Goal: Information Seeking & Learning: Learn about a topic

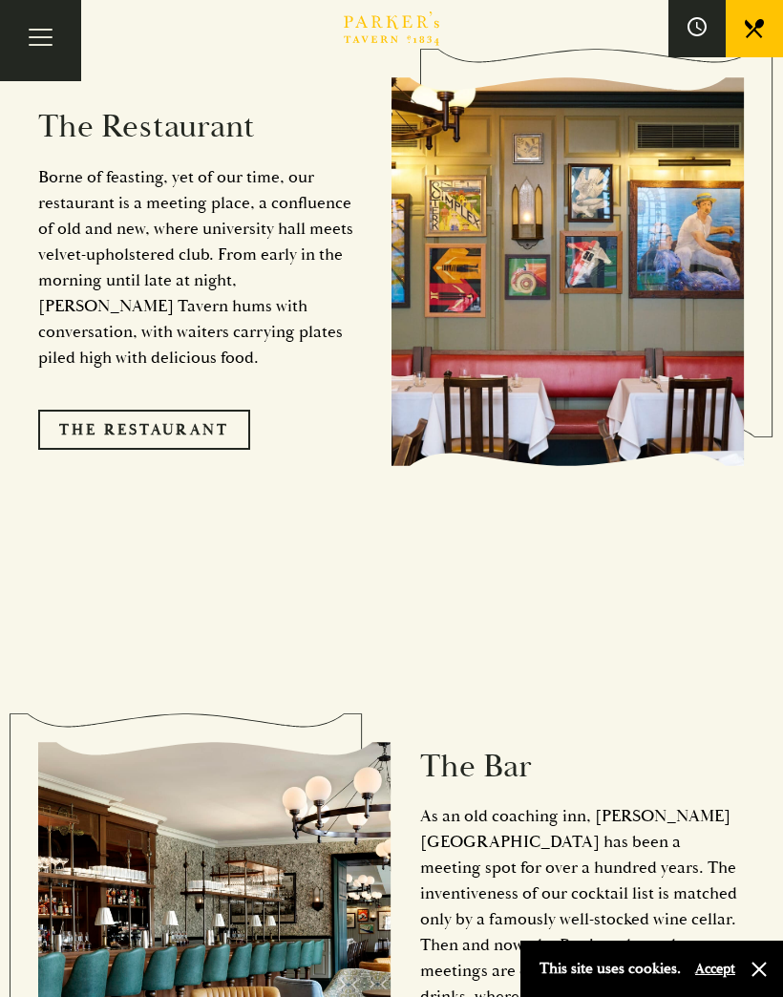
scroll to position [1876, 0]
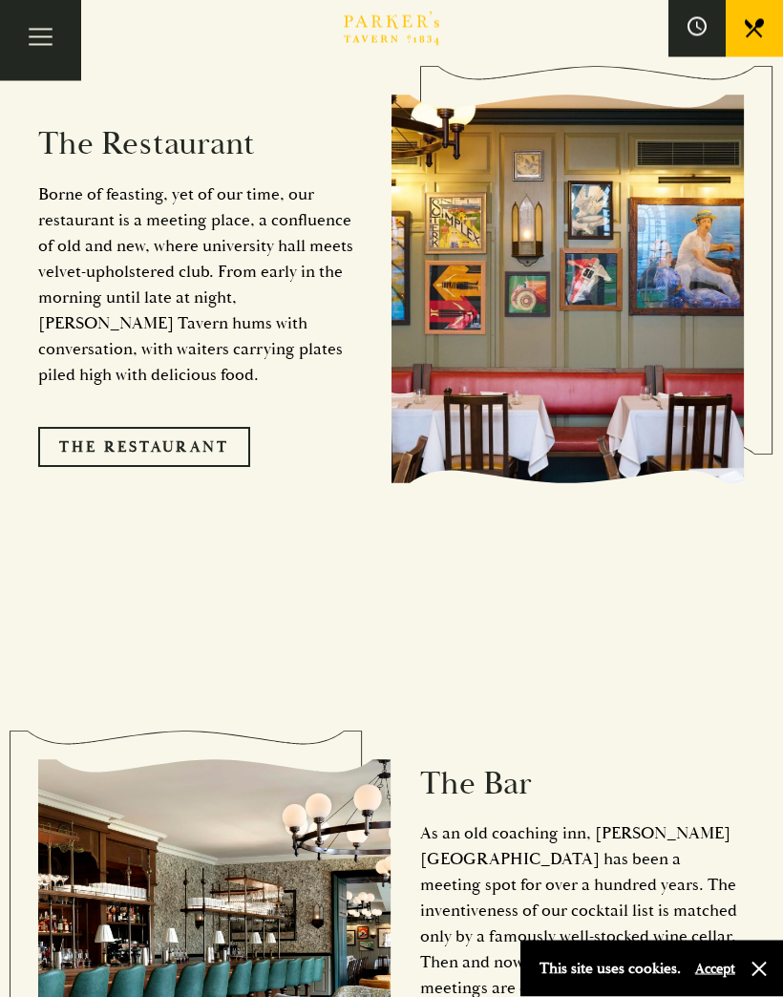
click at [169, 437] on link "The Restaurant" at bounding box center [144, 448] width 212 height 40
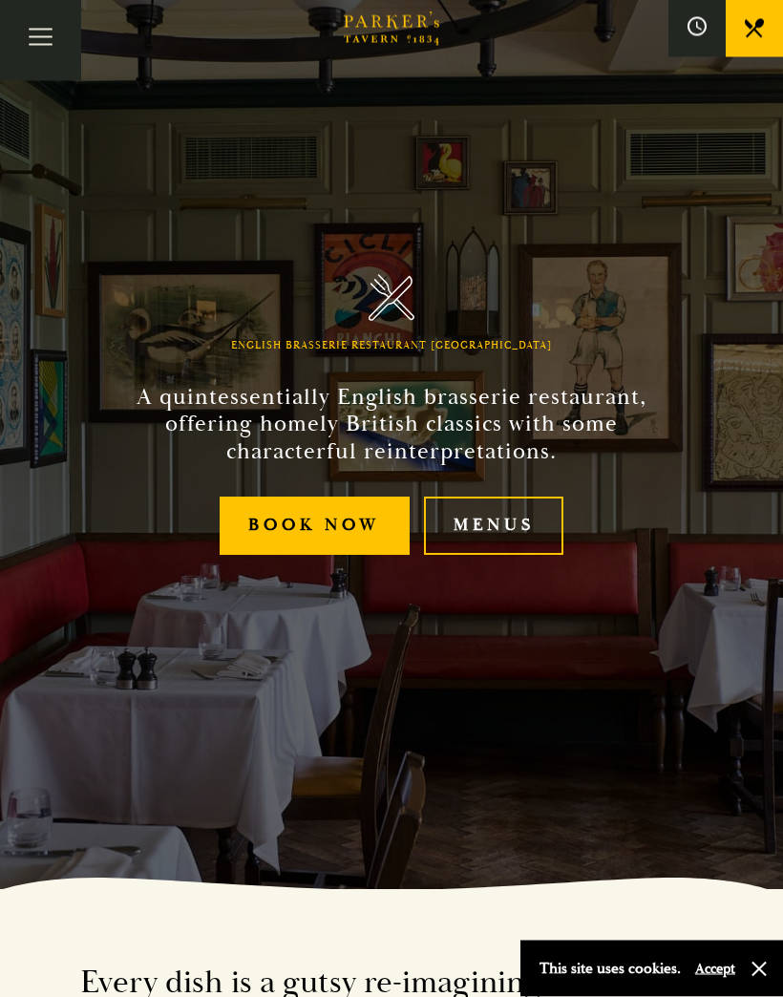
scroll to position [108, 0]
click at [495, 555] on link "Menus" at bounding box center [493, 526] width 139 height 58
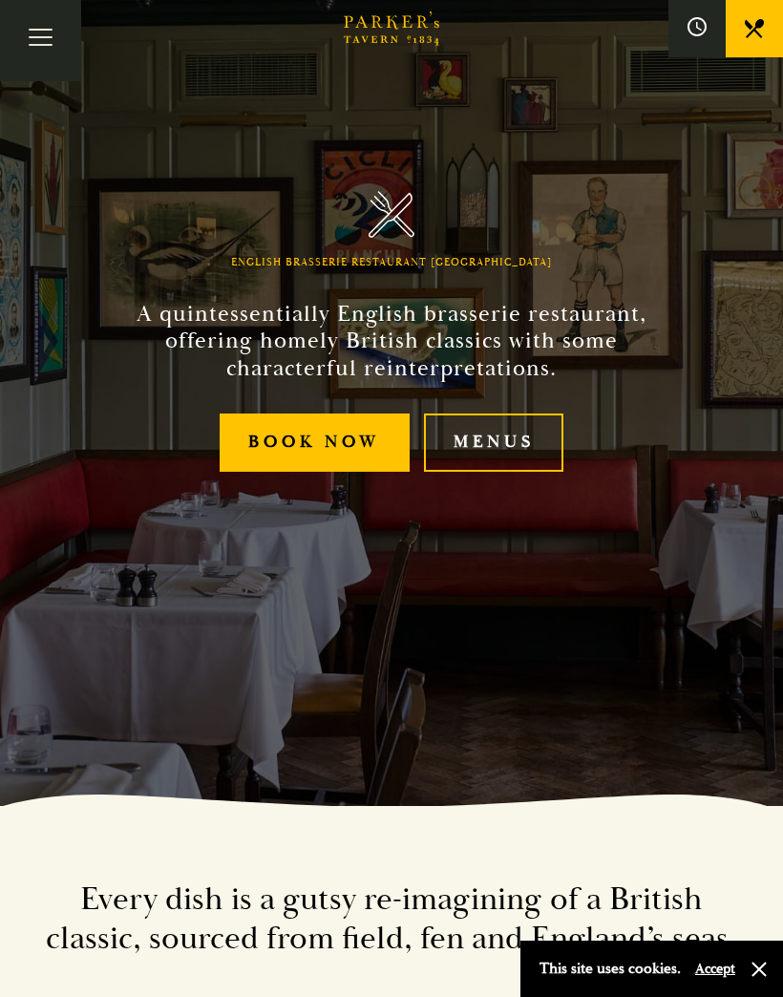
click at [484, 472] on link "Menus" at bounding box center [493, 443] width 139 height 58
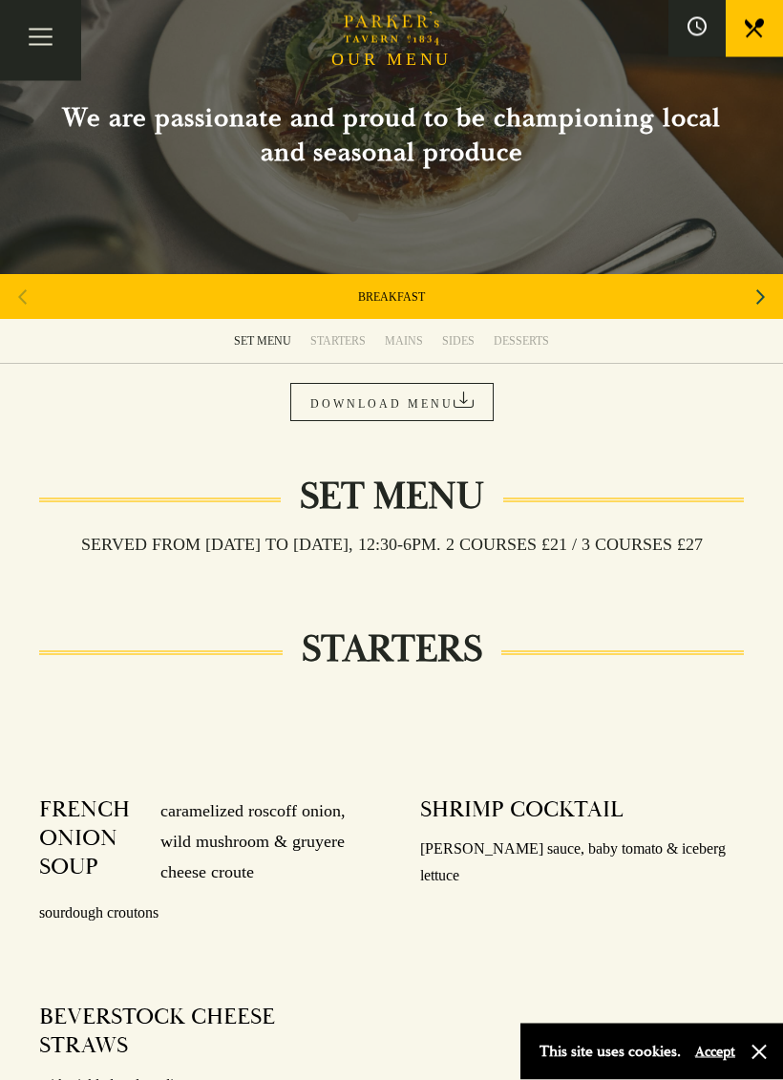
scroll to position [66, 0]
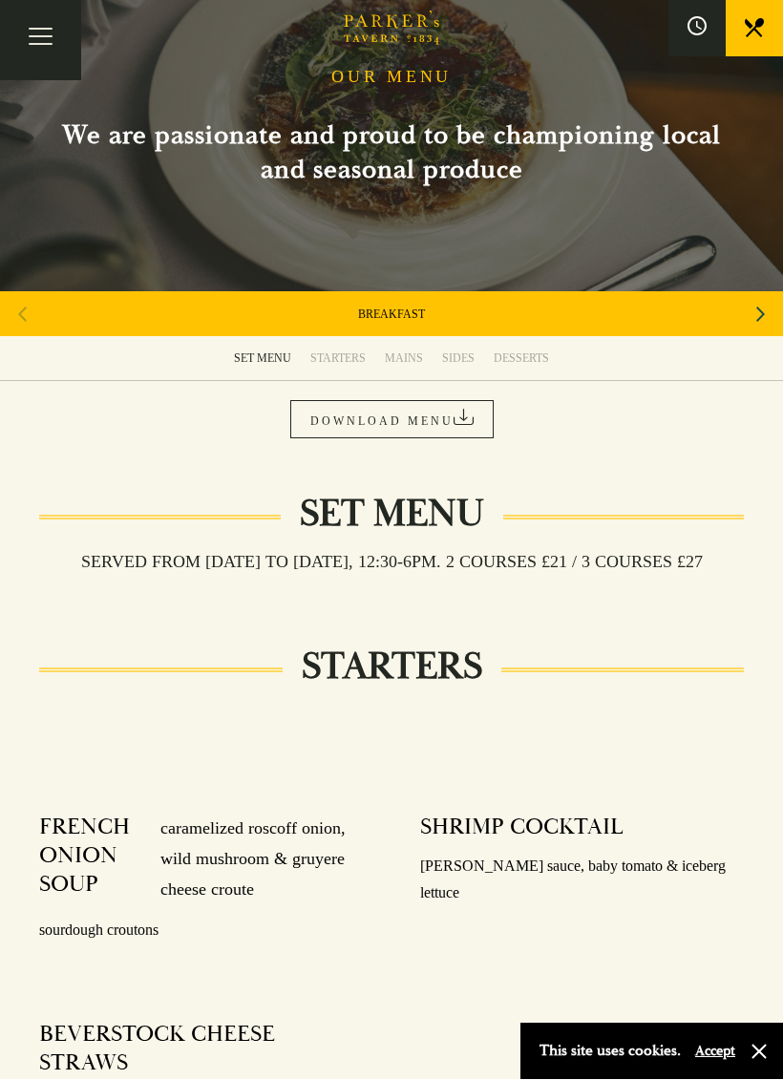
click at [380, 413] on link "DOWNLOAD MENU" at bounding box center [391, 420] width 203 height 38
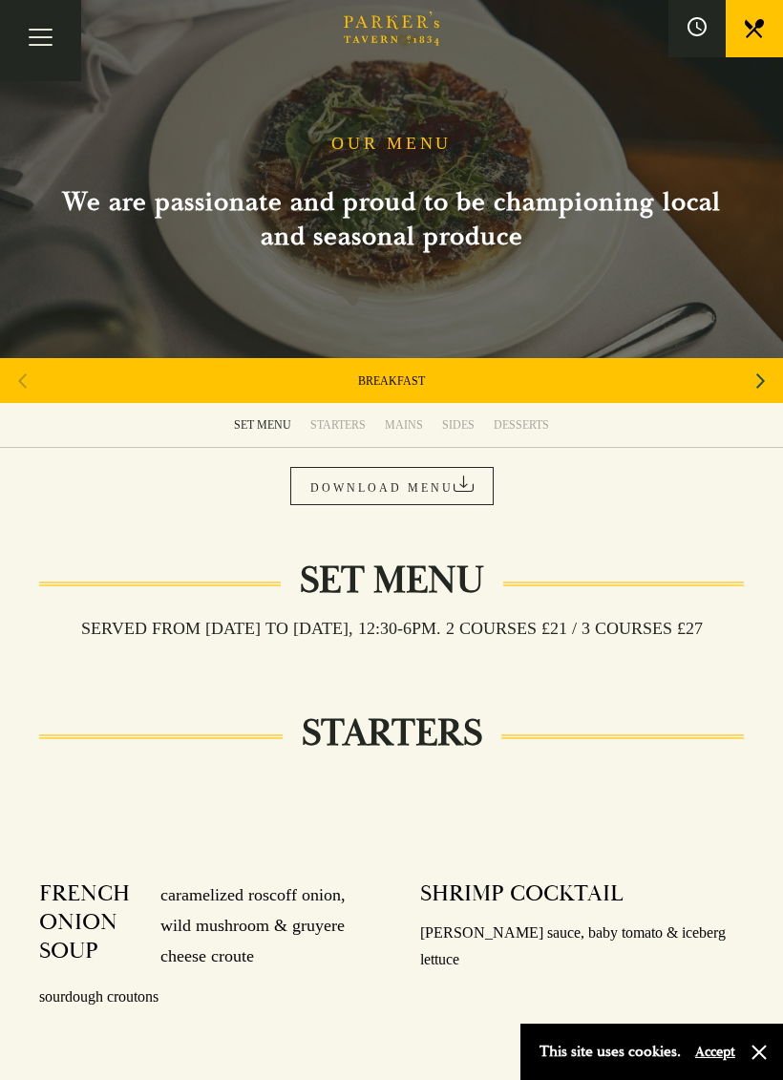
click at [397, 423] on div "MAINS" at bounding box center [404, 424] width 38 height 15
click at [379, 386] on link "BREAKFAST" at bounding box center [391, 381] width 67 height 15
click at [749, 373] on div "Next slide" at bounding box center [761, 381] width 26 height 42
click at [738, 373] on div "AFTERNOON TEA" at bounding box center [391, 380] width 783 height 45
click at [748, 375] on div "Next slide" at bounding box center [761, 381] width 26 height 42
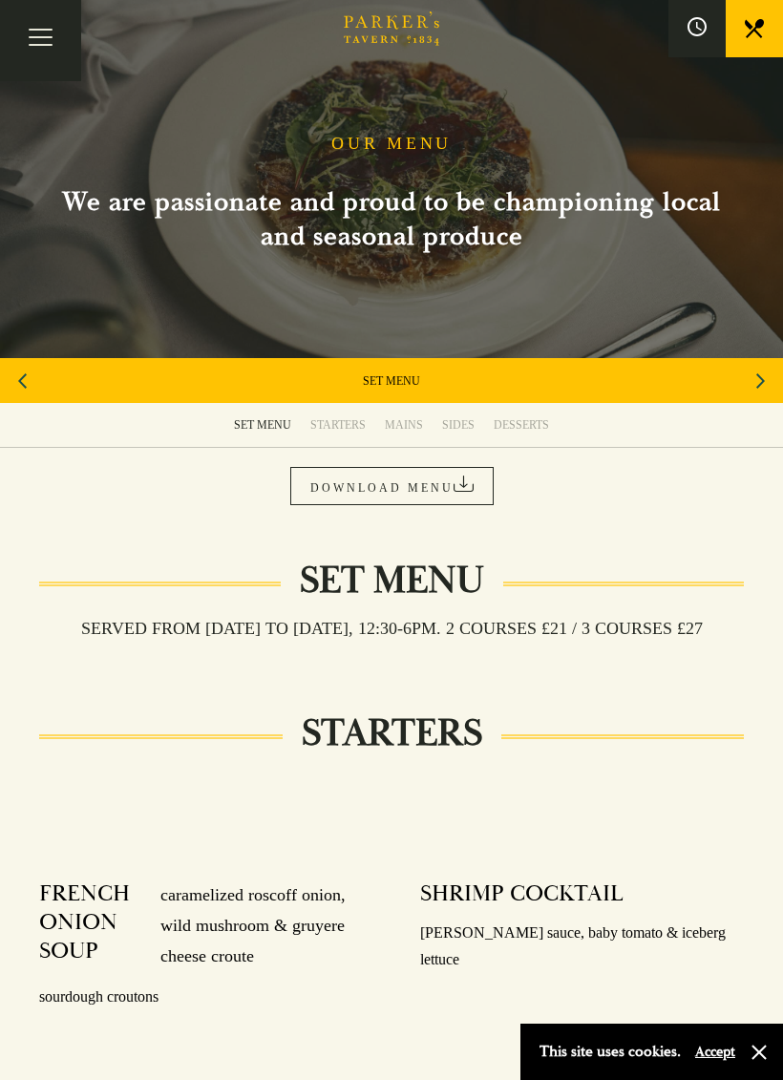
click at [749, 375] on div "Next slide" at bounding box center [761, 381] width 26 height 42
click at [750, 371] on div "Next slide" at bounding box center [761, 381] width 26 height 42
click at [748, 370] on div "Next slide" at bounding box center [761, 381] width 26 height 42
click at [386, 380] on link "A LA CARTE" at bounding box center [392, 381] width 64 height 15
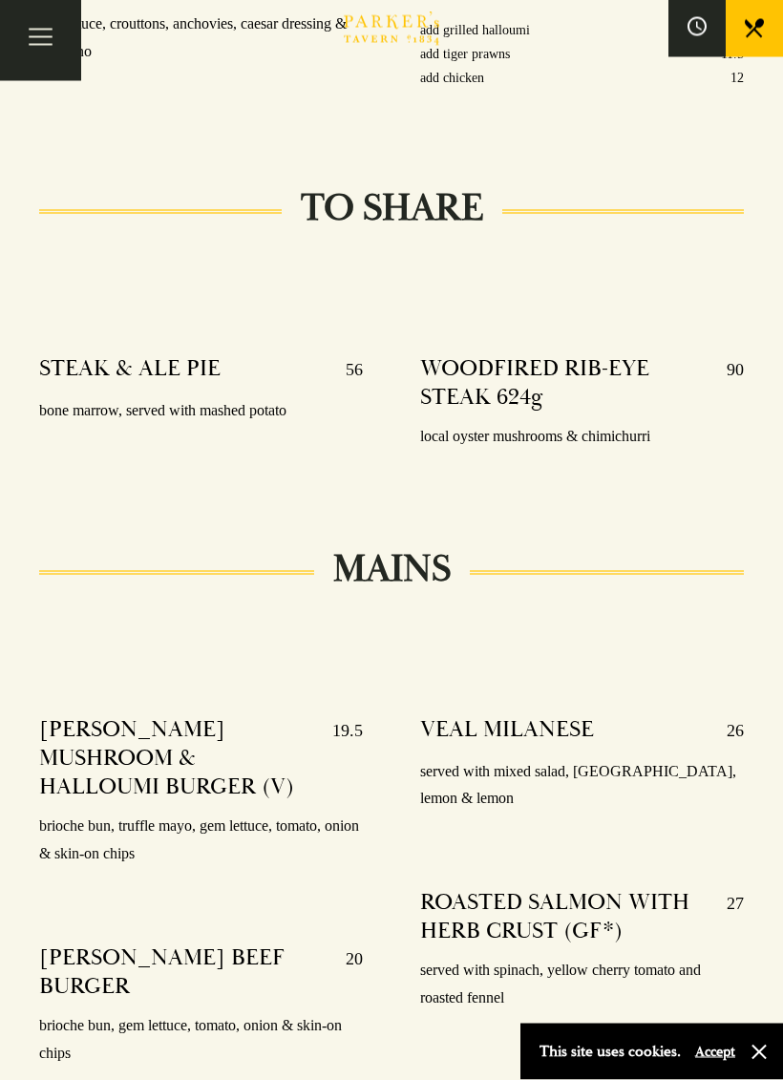
scroll to position [2301, 0]
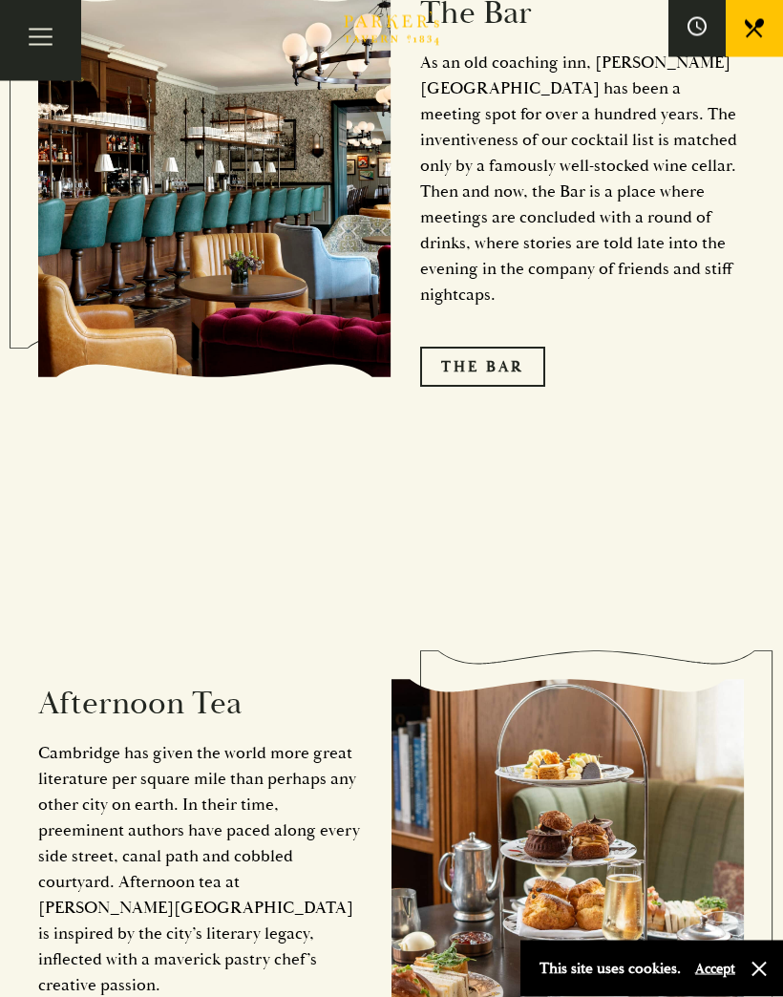
scroll to position [2660, 0]
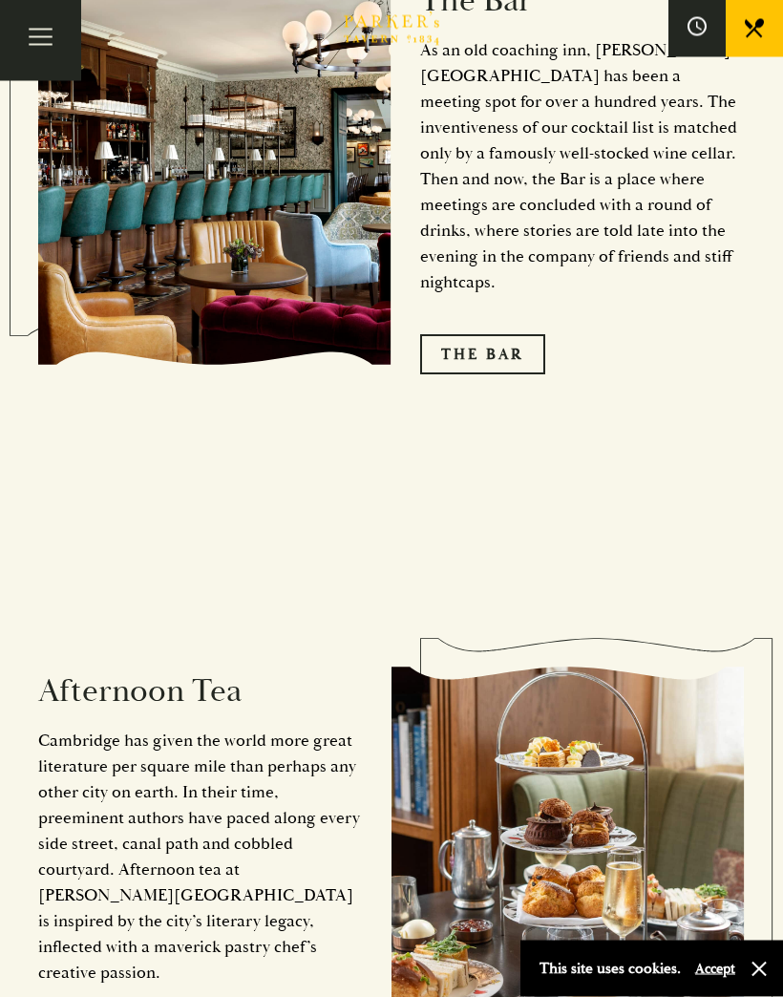
click at [110, 676] on h2 "Afternoon Tea" at bounding box center [200, 692] width 325 height 39
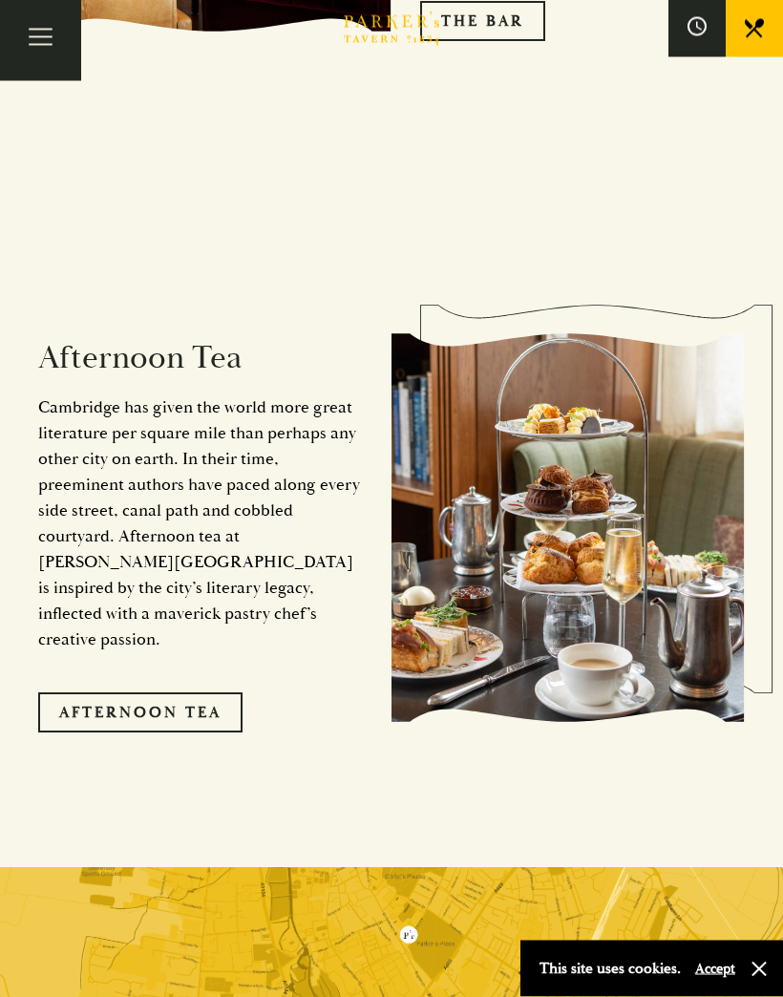
scroll to position [2994, 0]
click at [129, 693] on link "Afternoon Tea" at bounding box center [140, 713] width 204 height 40
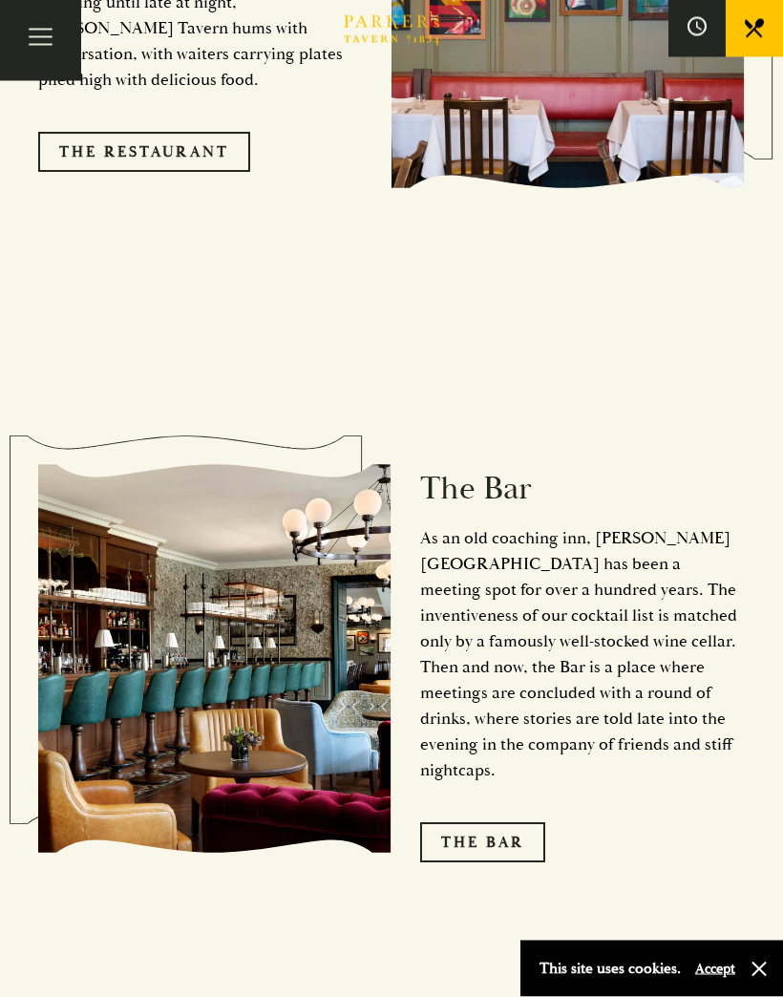
scroll to position [2173, 0]
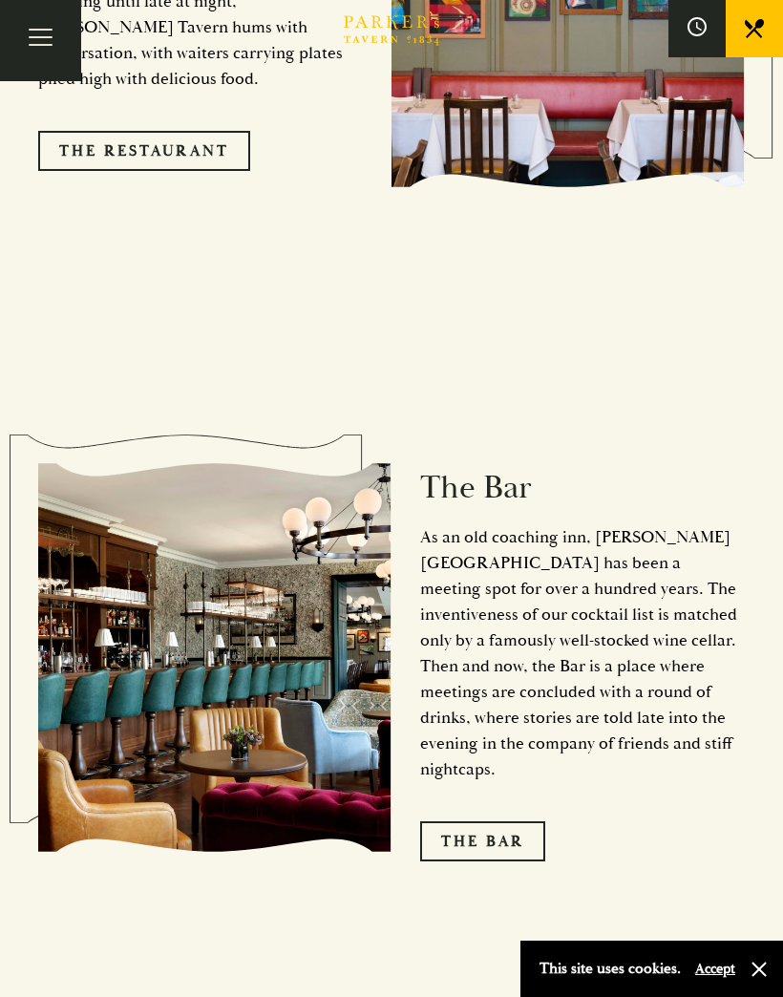
click at [467, 822] on link "The Bar" at bounding box center [482, 842] width 125 height 40
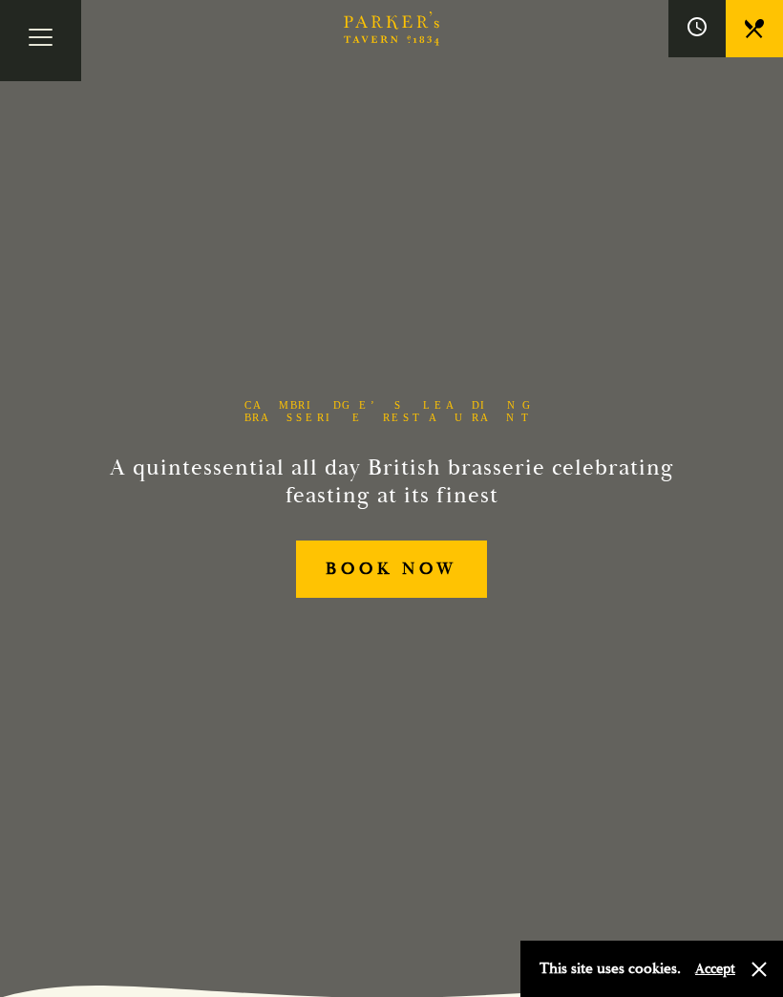
scroll to position [2256, 0]
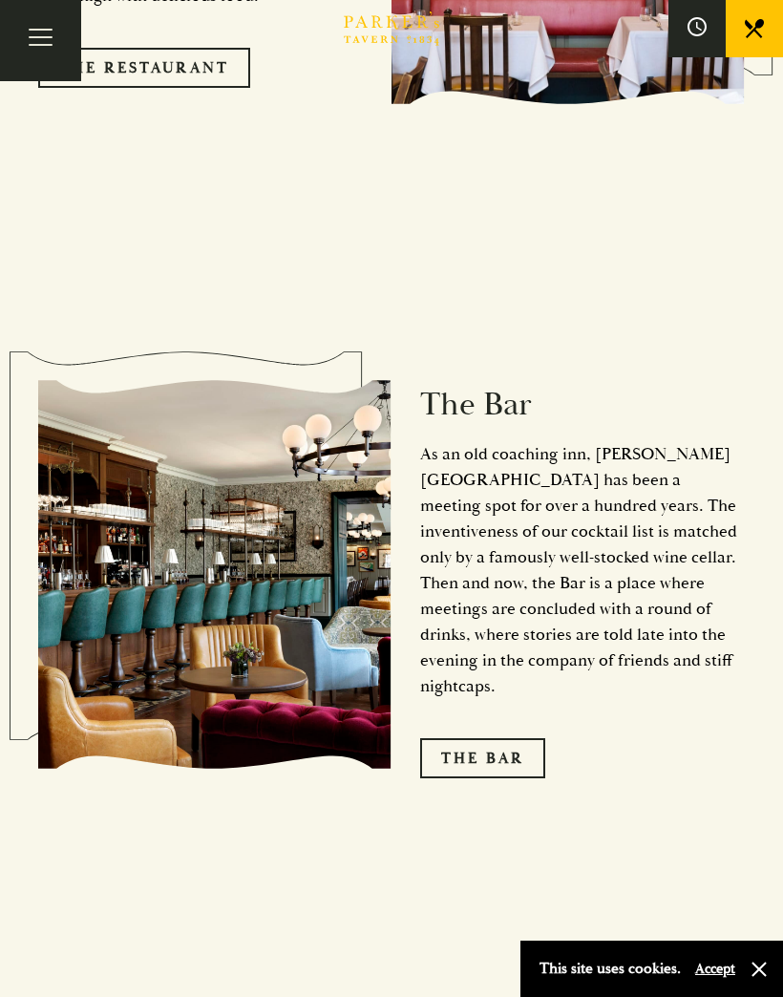
click at [30, 48] on button "Toggle navigation" at bounding box center [40, 40] width 81 height 81
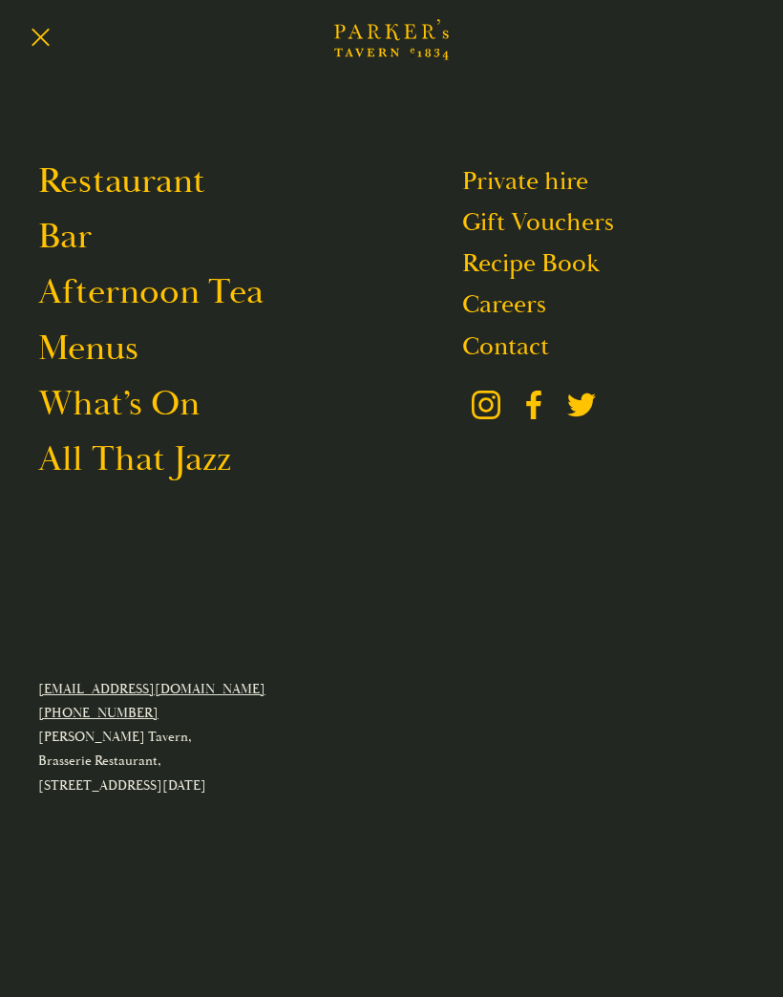
click at [66, 245] on link "Bar" at bounding box center [64, 236] width 53 height 45
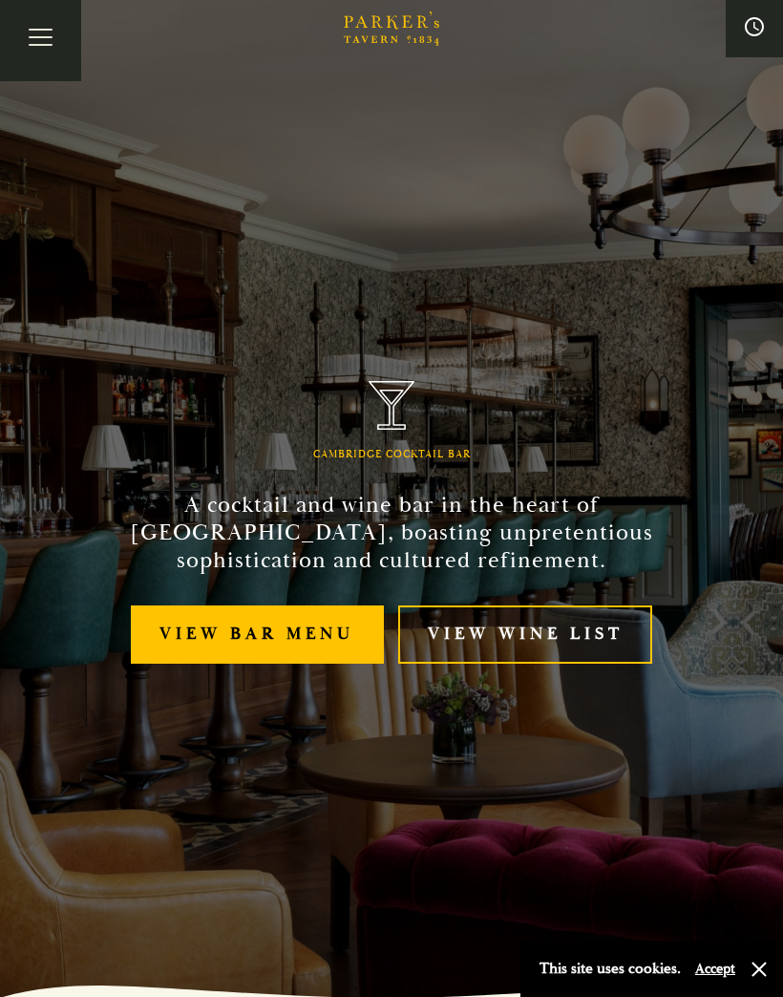
click at [184, 664] on link "View bar menu" at bounding box center [257, 635] width 253 height 58
